Goal: Information Seeking & Learning: Compare options

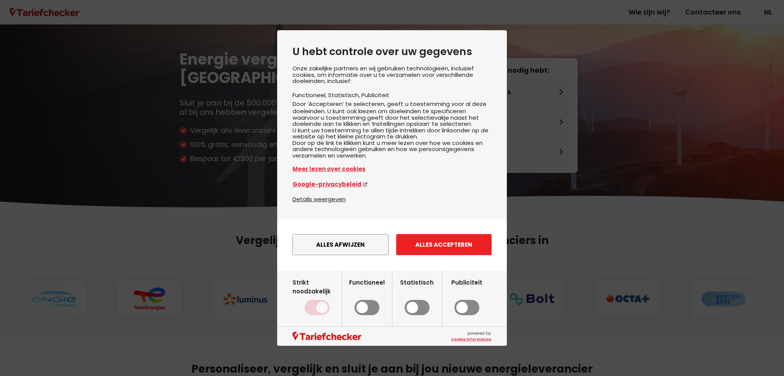
click at [460, 254] on button "Alles accepteren" at bounding box center [443, 244] width 95 height 21
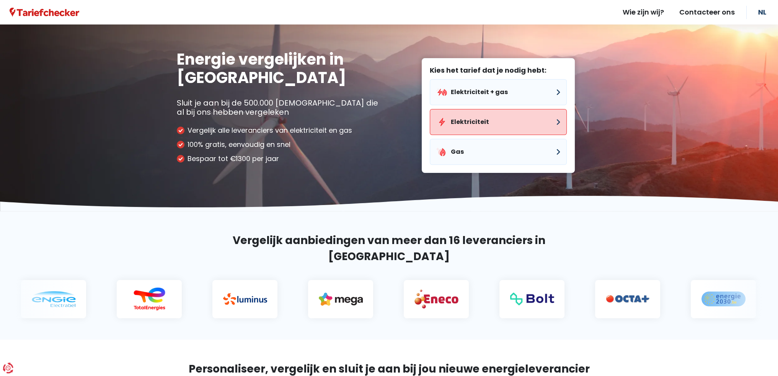
click at [478, 116] on button "Elektriciteit" at bounding box center [498, 122] width 137 height 26
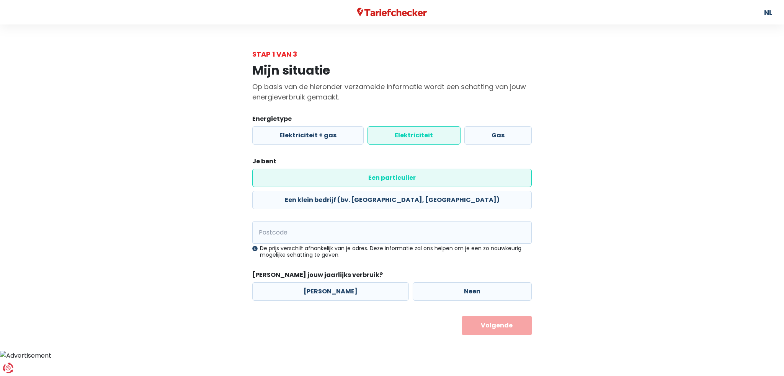
click at [425, 135] on label "Elektriciteit" at bounding box center [413, 135] width 93 height 18
click at [425, 135] on input "Elektriciteit" at bounding box center [413, 135] width 93 height 18
click at [306, 176] on label "Een particulier" at bounding box center [391, 178] width 279 height 18
click at [306, 176] on input "Een particulier" at bounding box center [391, 178] width 279 height 18
click at [288, 222] on input "Postcode" at bounding box center [391, 233] width 279 height 22
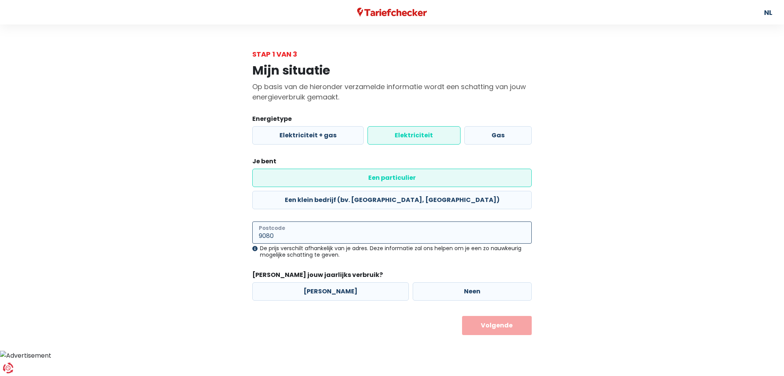
type input "9080"
click at [352, 280] on div "[PERSON_NAME] Neen" at bounding box center [391, 291] width 283 height 22
click at [353, 282] on label "[PERSON_NAME]" at bounding box center [330, 291] width 156 height 18
click at [353, 282] on input "[PERSON_NAME]" at bounding box center [330, 291] width 156 height 18
radio input "true"
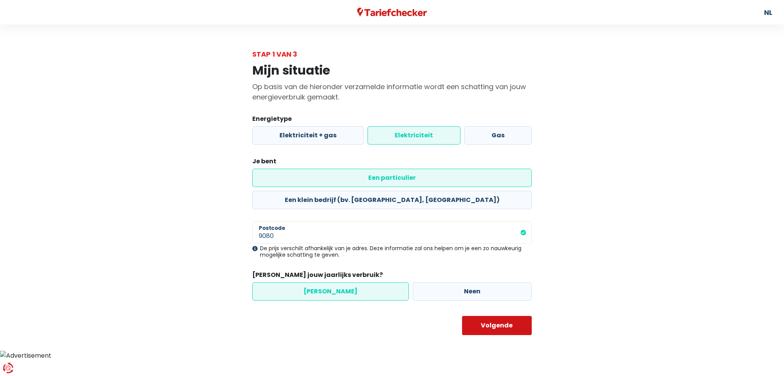
click at [505, 316] on button "Volgende" at bounding box center [497, 325] width 70 height 19
select select
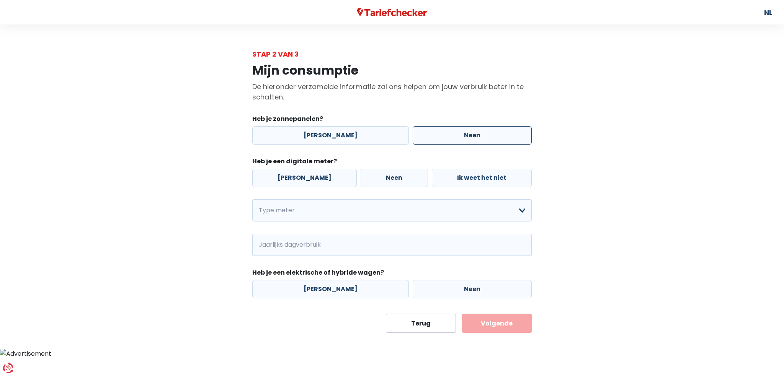
click at [431, 137] on label "Neen" at bounding box center [471, 135] width 119 height 18
click at [431, 137] on input "Neen" at bounding box center [471, 135] width 119 height 18
radio input "true"
click at [390, 177] on label "Neen" at bounding box center [393, 178] width 67 height 18
click at [390, 177] on input "Neen" at bounding box center [393, 178] width 67 height 18
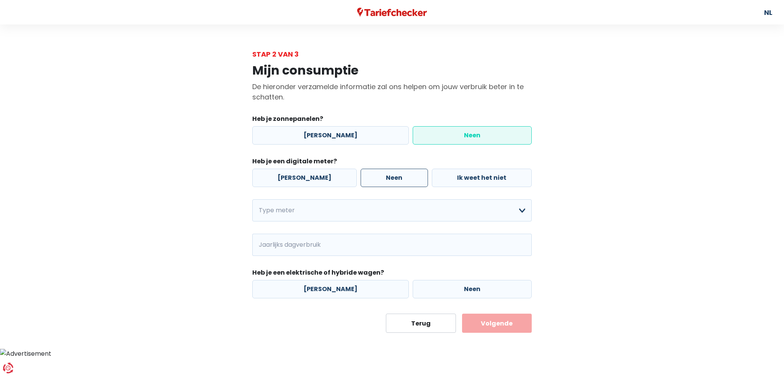
radio input "true"
click at [352, 211] on select "Enkelvoudig Tweevoudig Enkelvoudig + uitsluitend nachttarief Tweevoudig + uitsl…" at bounding box center [391, 210] width 279 height 22
select select "day_single_rate"
click at [252, 200] on select "Enkelvoudig Tweevoudig Enkelvoudig + uitsluitend nachttarief Tweevoudig + uitsl…" at bounding box center [391, 210] width 279 height 22
click at [305, 249] on input "Jaarlijks dagverbruik" at bounding box center [402, 245] width 258 height 22
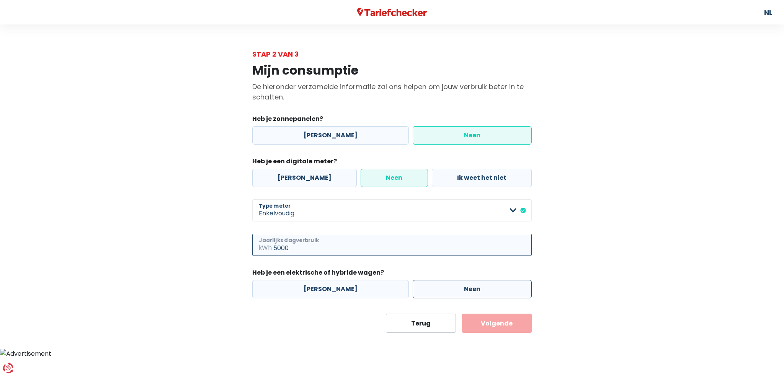
type input "5000"
click at [427, 293] on label "Neen" at bounding box center [471, 289] width 119 height 18
click at [427, 293] on input "Neen" at bounding box center [471, 289] width 119 height 18
radio input "true"
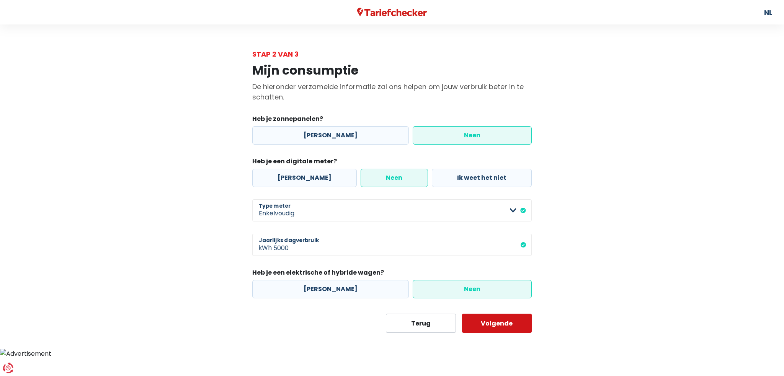
click at [490, 324] on button "Volgende" at bounding box center [497, 323] width 70 height 19
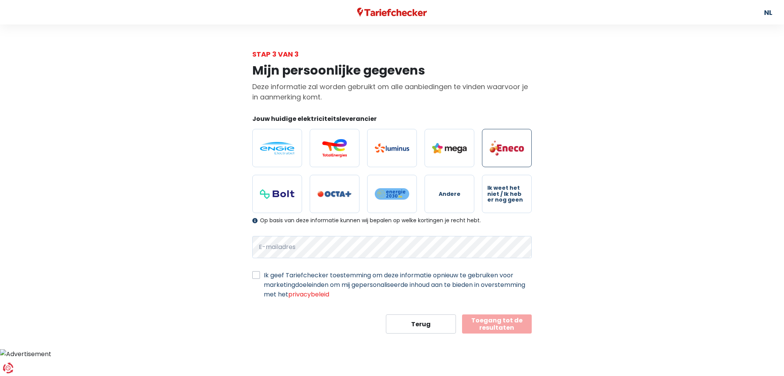
click at [503, 152] on img at bounding box center [506, 148] width 34 height 16
click at [503, 152] on input "radio" at bounding box center [507, 148] width 50 height 38
radio input "true"
click at [481, 326] on button "Toegang tot de resultaten" at bounding box center [497, 324] width 70 height 19
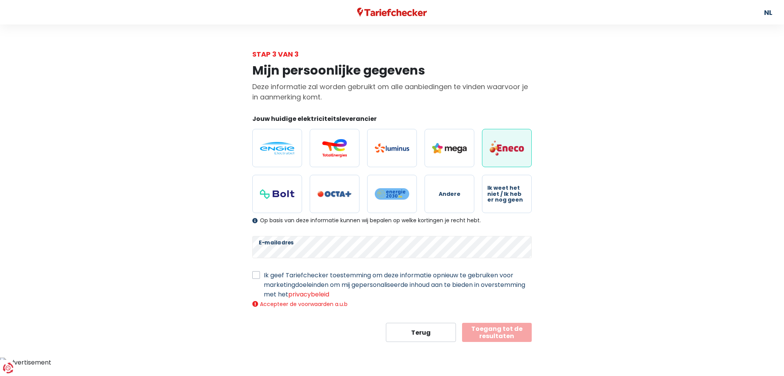
click at [264, 272] on label "Ik geef Tariefchecker toestemming om deze informatie opnieuw te gebruiken voor …" at bounding box center [398, 285] width 268 height 29
click at [258, 272] on input "Ik geef Tariefchecker toestemming om deze informatie opnieuw te gebruiken voor …" at bounding box center [256, 275] width 8 height 8
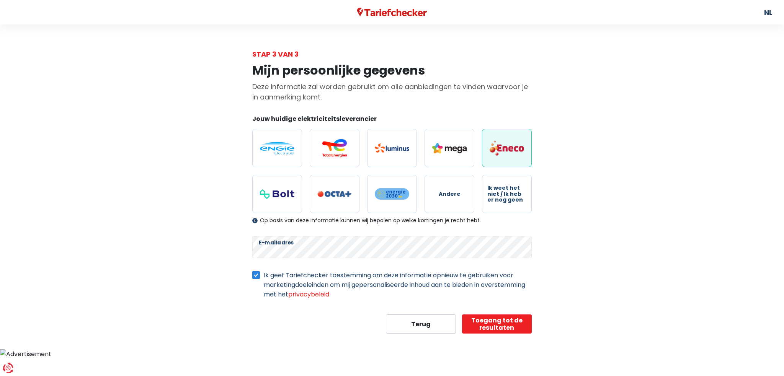
click at [264, 275] on label "Ik geef Tariefchecker toestemming om deze informatie opnieuw te gebruiken voor …" at bounding box center [398, 285] width 268 height 29
click at [255, 275] on input "Ik geef Tariefchecker toestemming om deze informatie opnieuw te gebruiken voor …" at bounding box center [256, 275] width 8 height 8
checkbox input "false"
